Goal: Navigation & Orientation: Find specific page/section

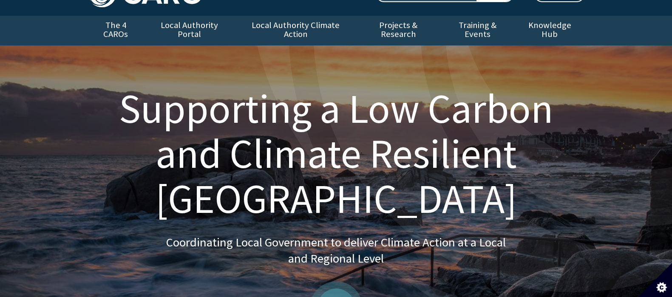
scroll to position [53, 0]
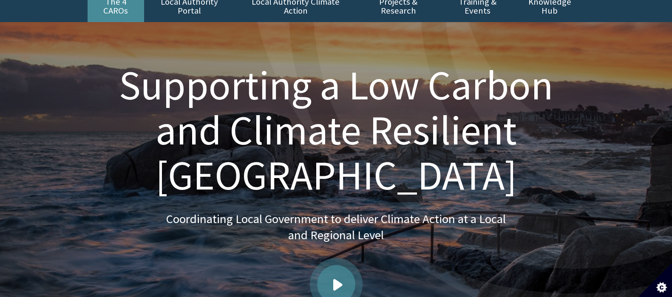
click at [130, 12] on link "The 4 CAROs" at bounding box center [116, 7] width 57 height 30
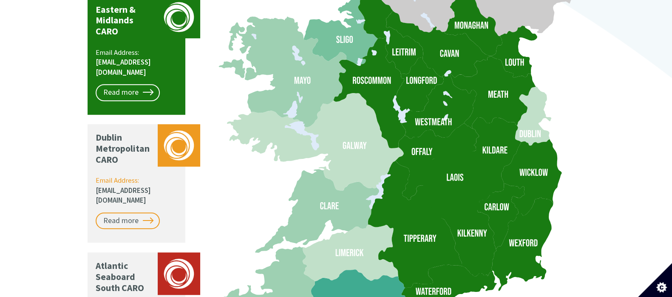
scroll to position [796, 0]
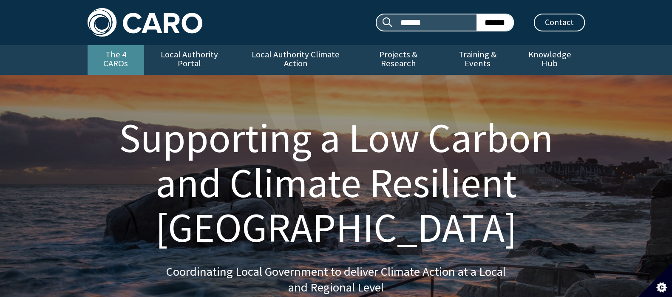
click at [97, 45] on link "The 4 CAROs" at bounding box center [116, 60] width 57 height 30
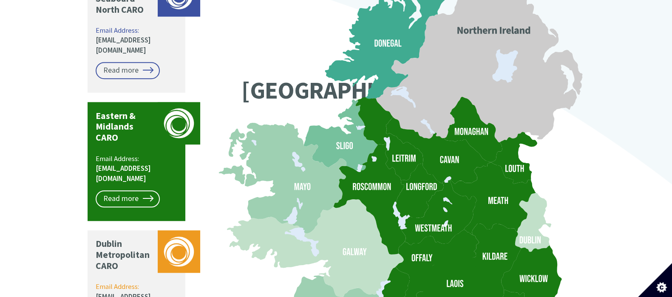
scroll to position [796, 0]
